Goal: Navigation & Orientation: Find specific page/section

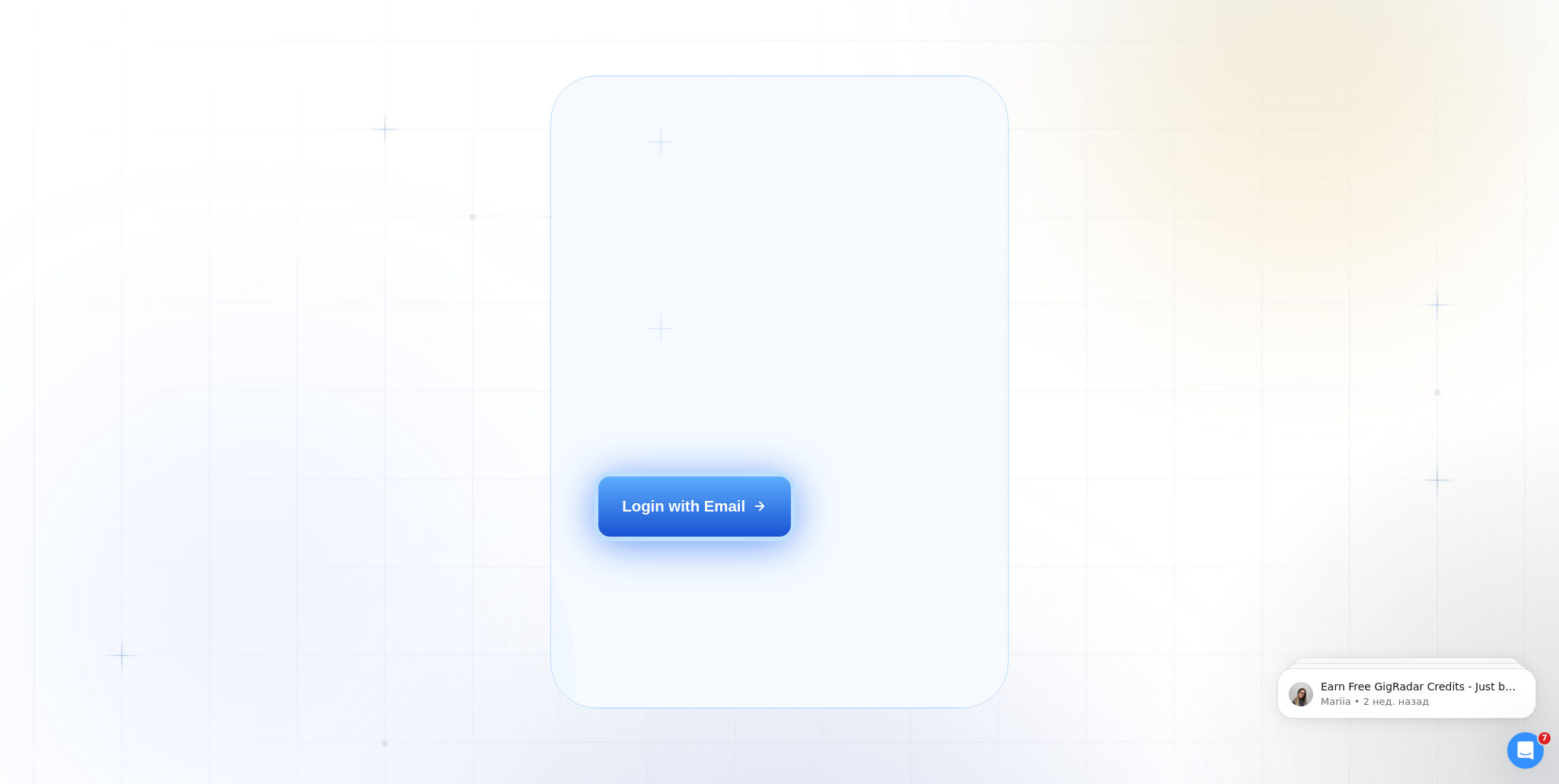
click at [679, 517] on div "Login with Email" at bounding box center [683, 506] width 123 height 21
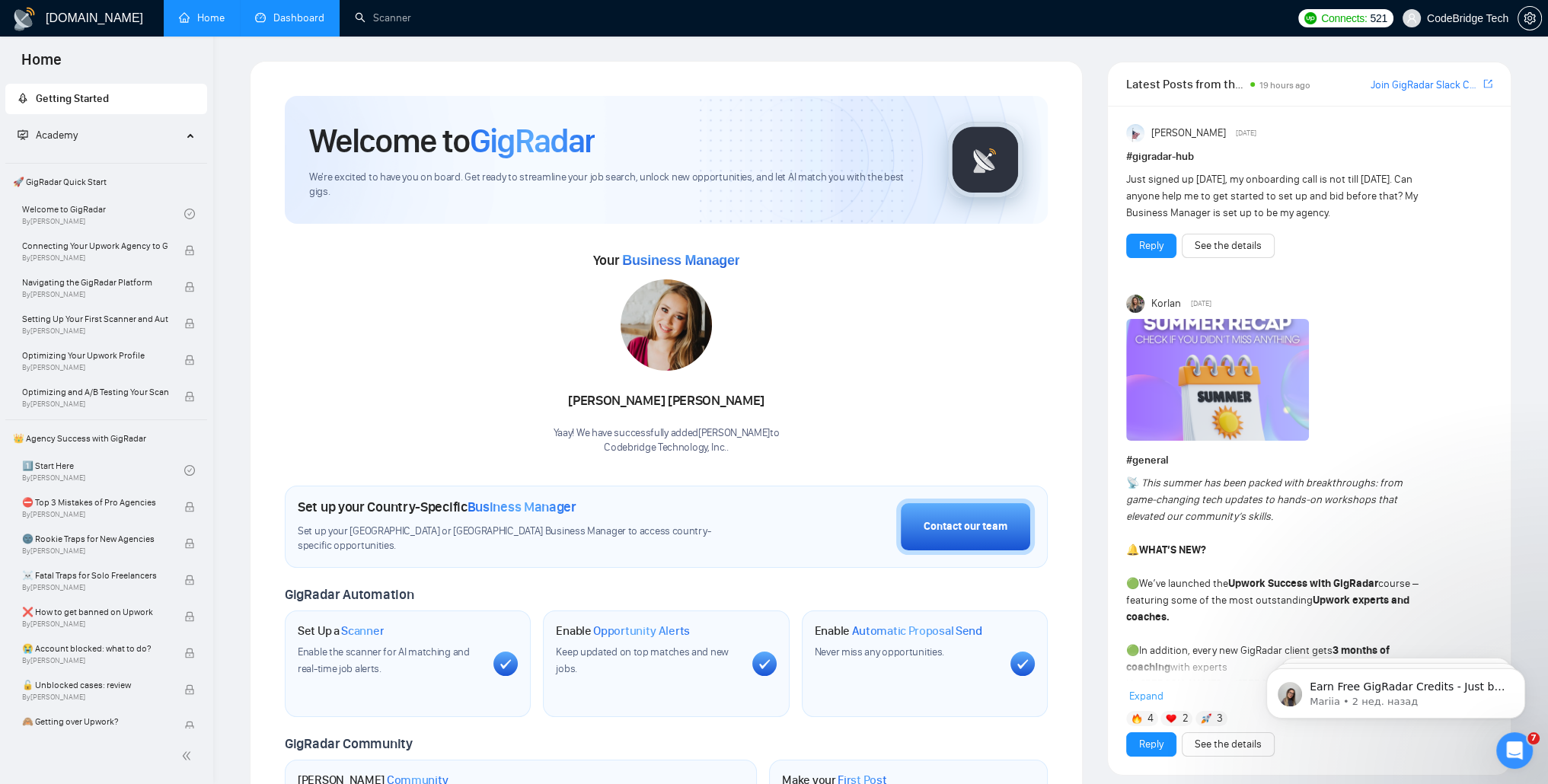
click at [289, 22] on link "Dashboard" at bounding box center [290, 18] width 70 height 13
